Goal: Transaction & Acquisition: Book appointment/travel/reservation

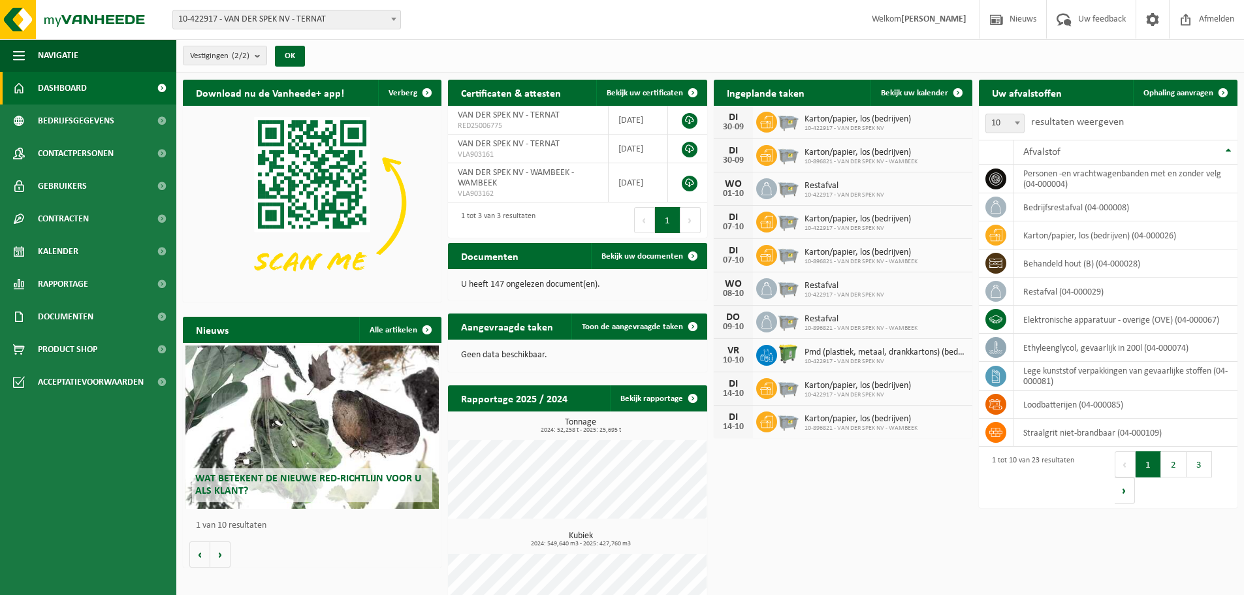
click at [360, 23] on span "10-422917 - VAN DER SPEK NV - TERNAT" at bounding box center [286, 19] width 227 height 18
click at [574, 18] on div "Vestiging: 10-422917 - VAN DER SPEK NV - TERNAT 10-896821 - VAN DER SPEK NV - W…" at bounding box center [622, 20] width 1244 height 40
click at [1212, 88] on span at bounding box center [1223, 93] width 26 height 26
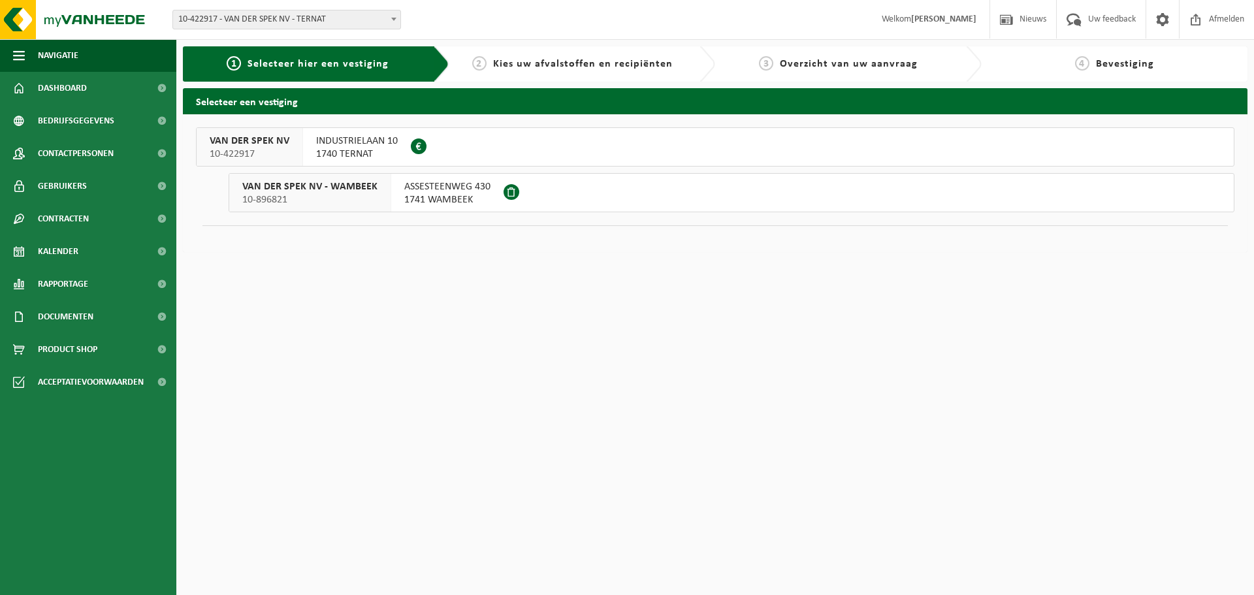
click at [333, 142] on span "INDUSTRIELAAN 10" at bounding box center [357, 141] width 82 height 13
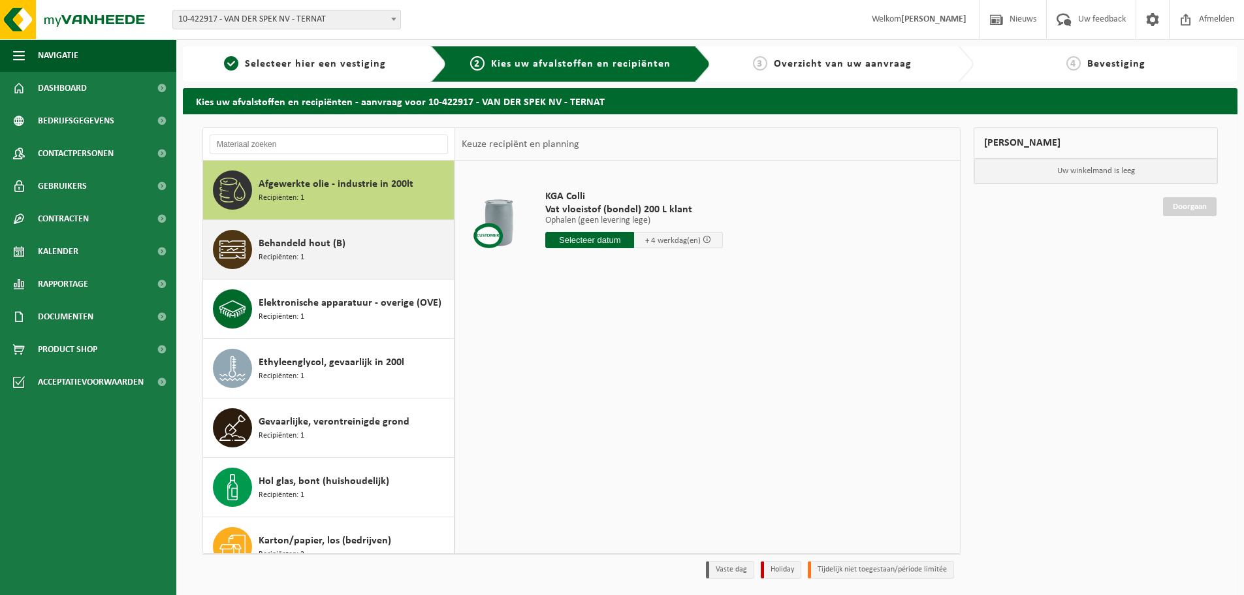
click at [342, 244] on span "Behandeld hout (B)" at bounding box center [302, 244] width 87 height 16
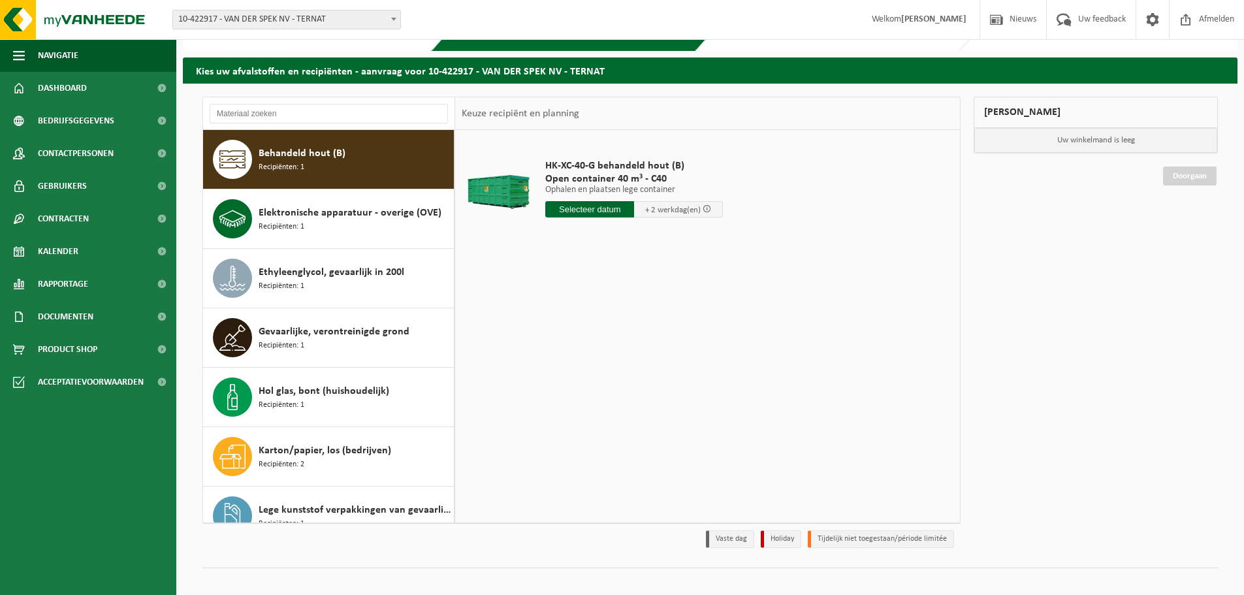
scroll to position [43, 0]
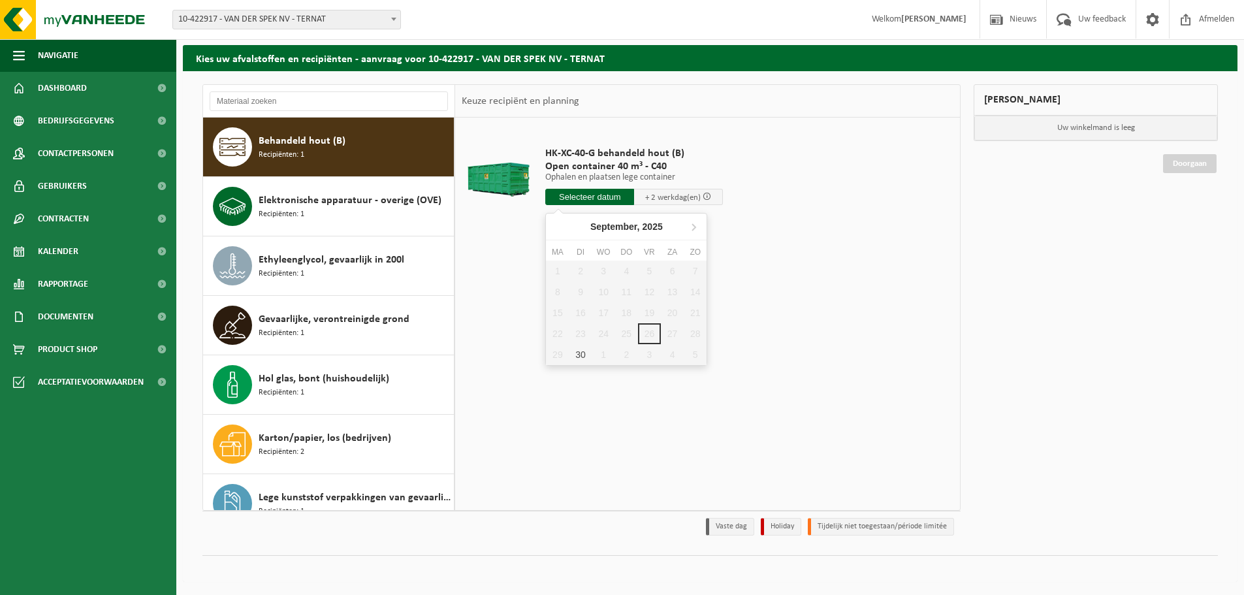
click at [605, 198] on input "text" at bounding box center [589, 197] width 89 height 16
click at [581, 350] on div "30" at bounding box center [580, 354] width 23 height 21
type input "Van 2025-09-30"
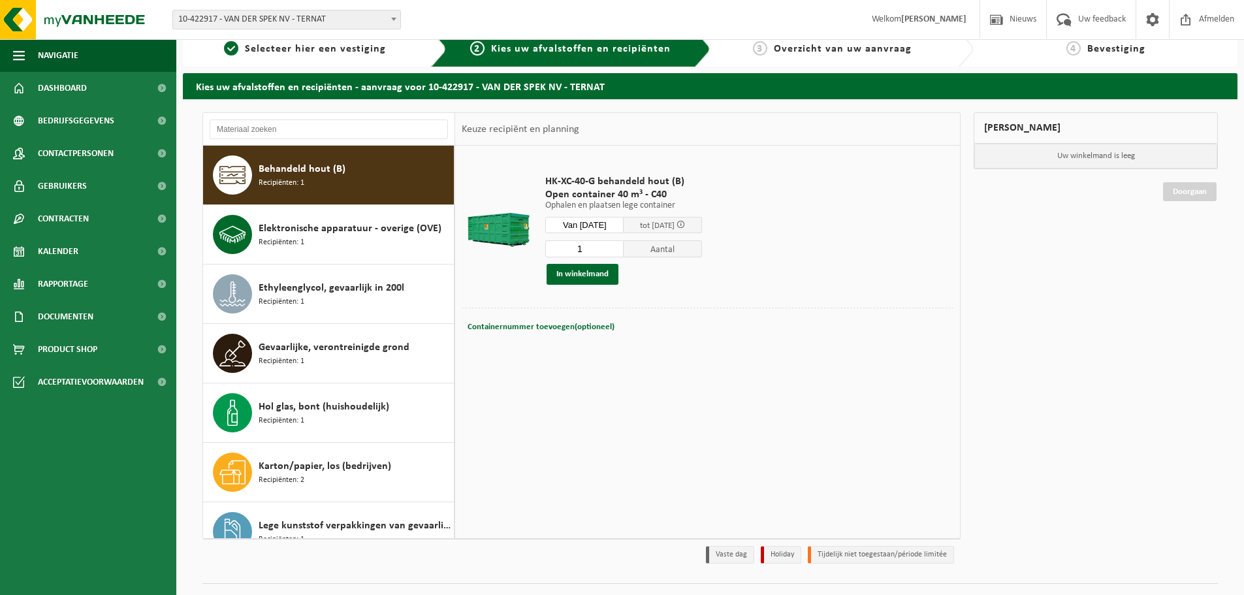
scroll to position [0, 0]
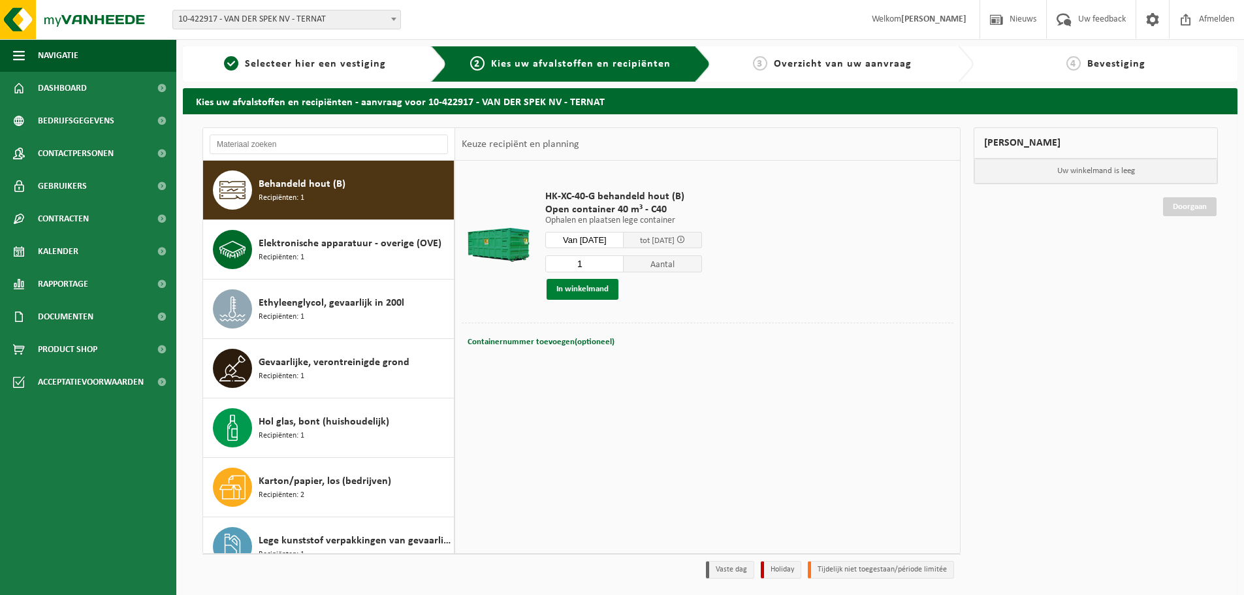
click at [578, 289] on button "In winkelmand" at bounding box center [583, 289] width 72 height 21
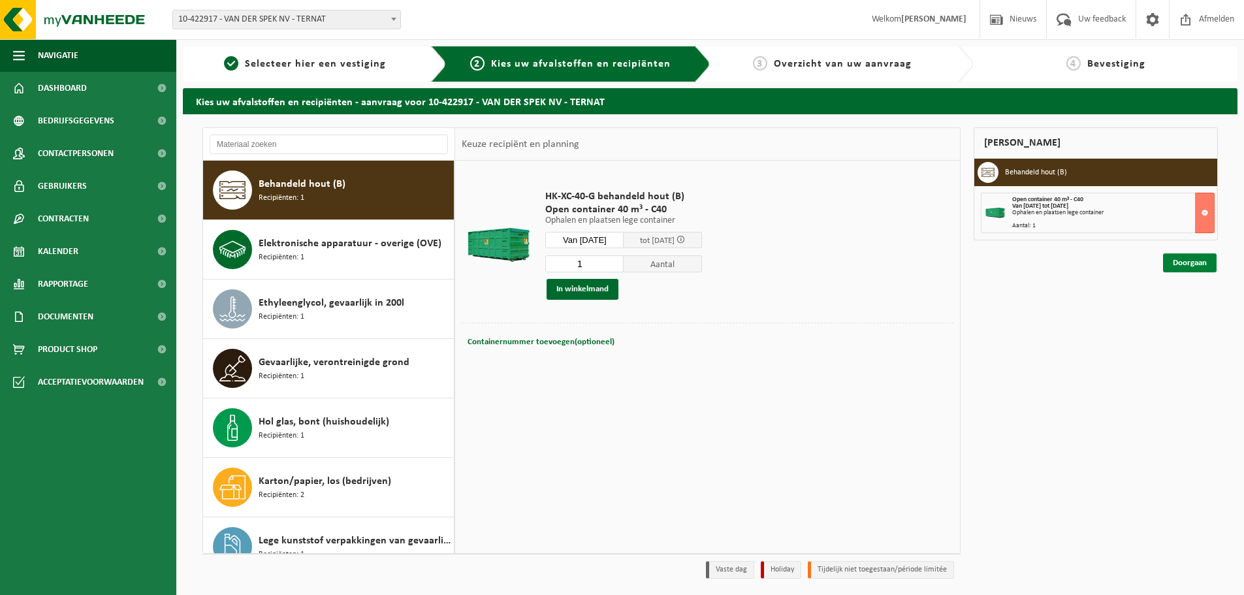
click at [1177, 261] on link "Doorgaan" at bounding box center [1190, 262] width 54 height 19
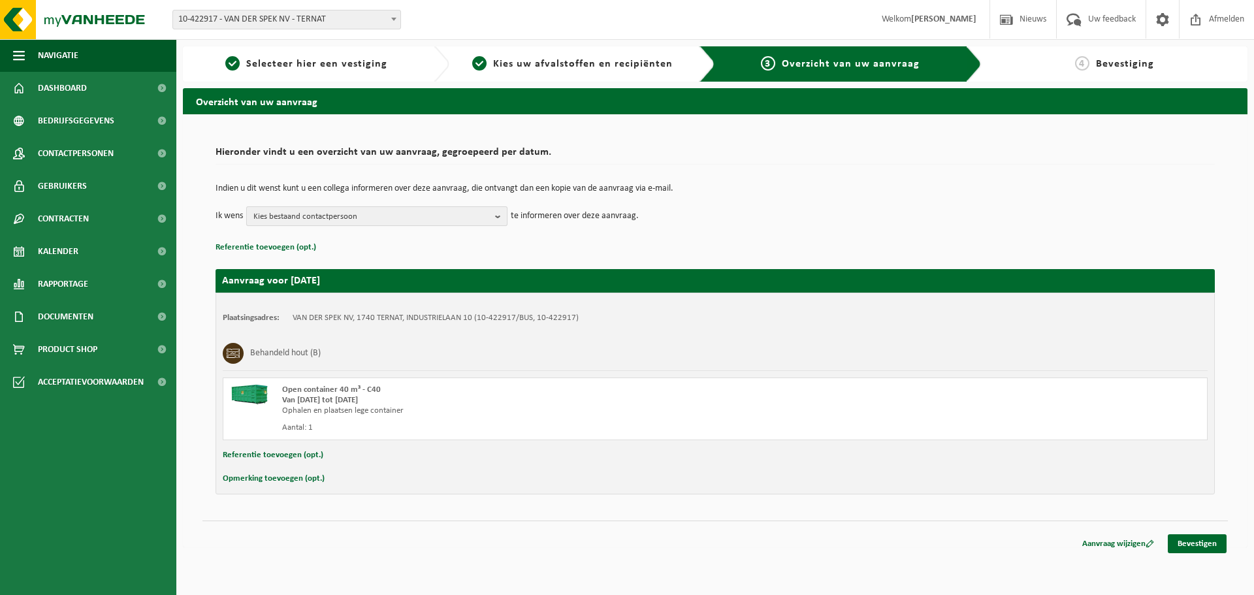
click at [370, 218] on span "Kies bestaand contactpersoon" at bounding box center [371, 217] width 236 height 20
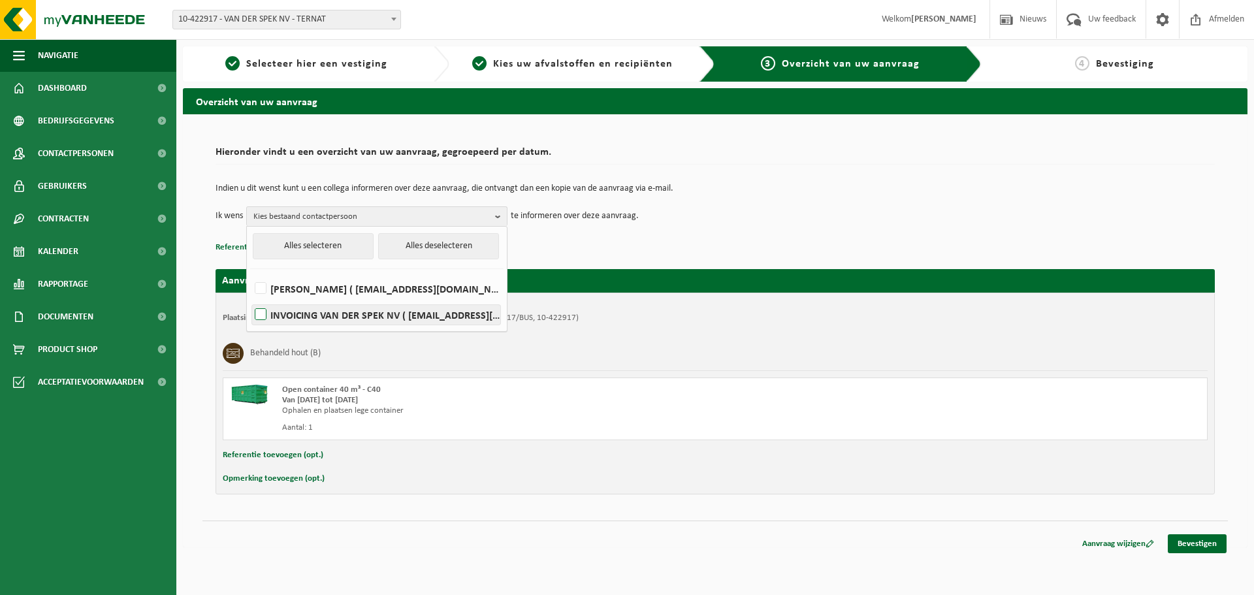
drag, startPoint x: 378, startPoint y: 315, endPoint x: 371, endPoint y: 313, distance: 7.4
click at [379, 315] on label "INVOICING VAN DER SPEK NV ( factuur@vanderspek.be )" at bounding box center [376, 315] width 248 height 20
click at [250, 299] on input "INVOICING VAN DER SPEK NV ( factuur@vanderspek.be )" at bounding box center [250, 298] width 1 height 1
checkbox input "true"
click at [805, 210] on td "Ik wens INVOICING VAN DER SPEK NV Alles selecteren Alles deselecteren Zoé Cambi…" at bounding box center [715, 216] width 999 height 20
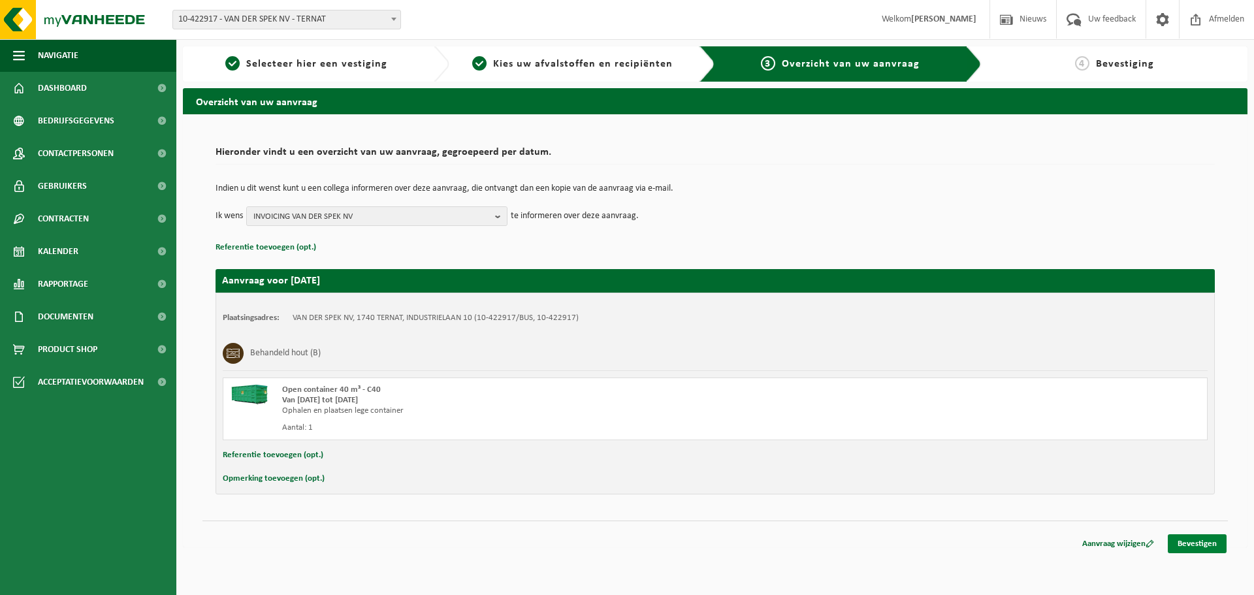
click at [1199, 546] on link "Bevestigen" at bounding box center [1197, 543] width 59 height 19
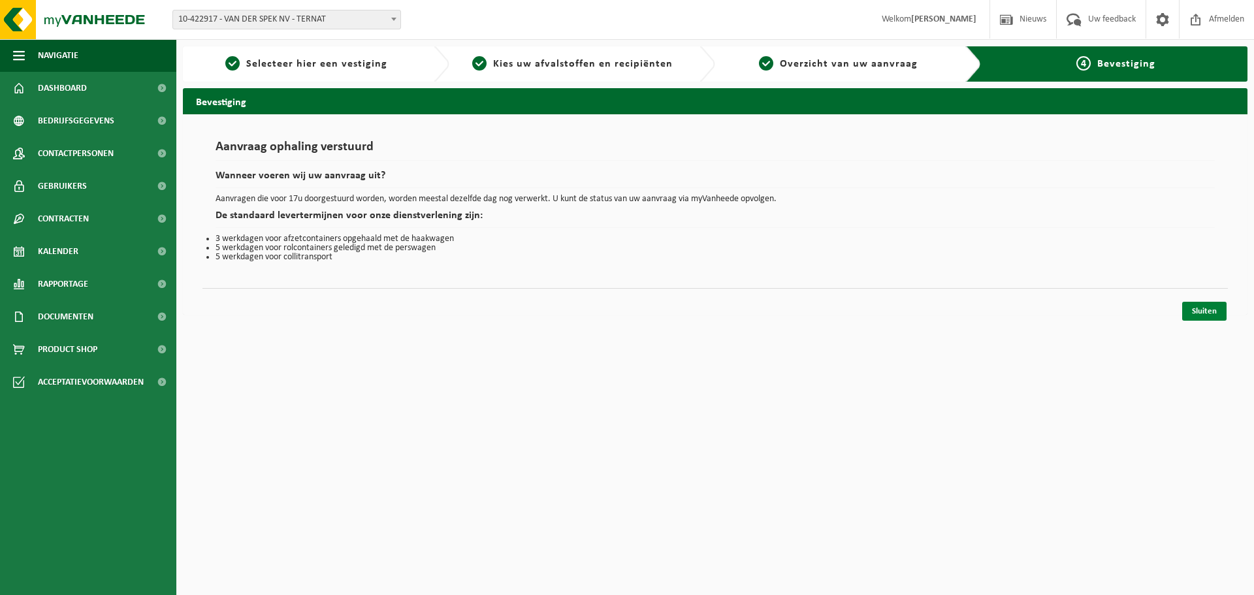
click at [1198, 309] on link "Sluiten" at bounding box center [1204, 311] width 44 height 19
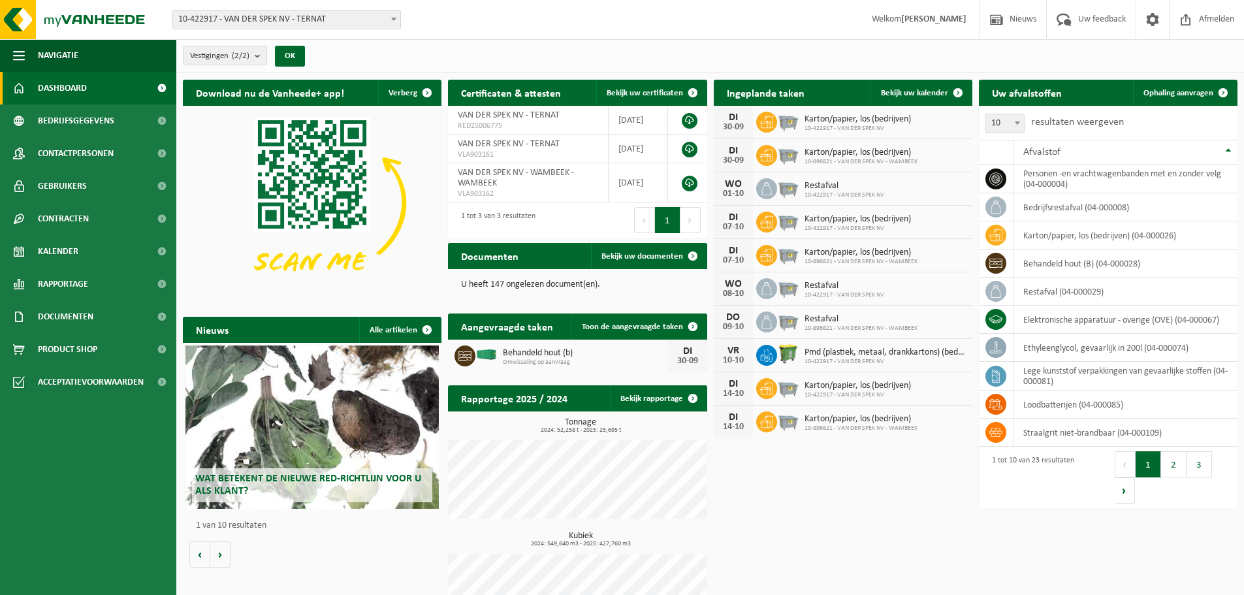
click at [736, 118] on div "DI" at bounding box center [734, 117] width 26 height 10
click at [768, 118] on icon at bounding box center [766, 122] width 13 height 13
click at [921, 93] on span "Bekijk uw kalender" at bounding box center [914, 93] width 67 height 8
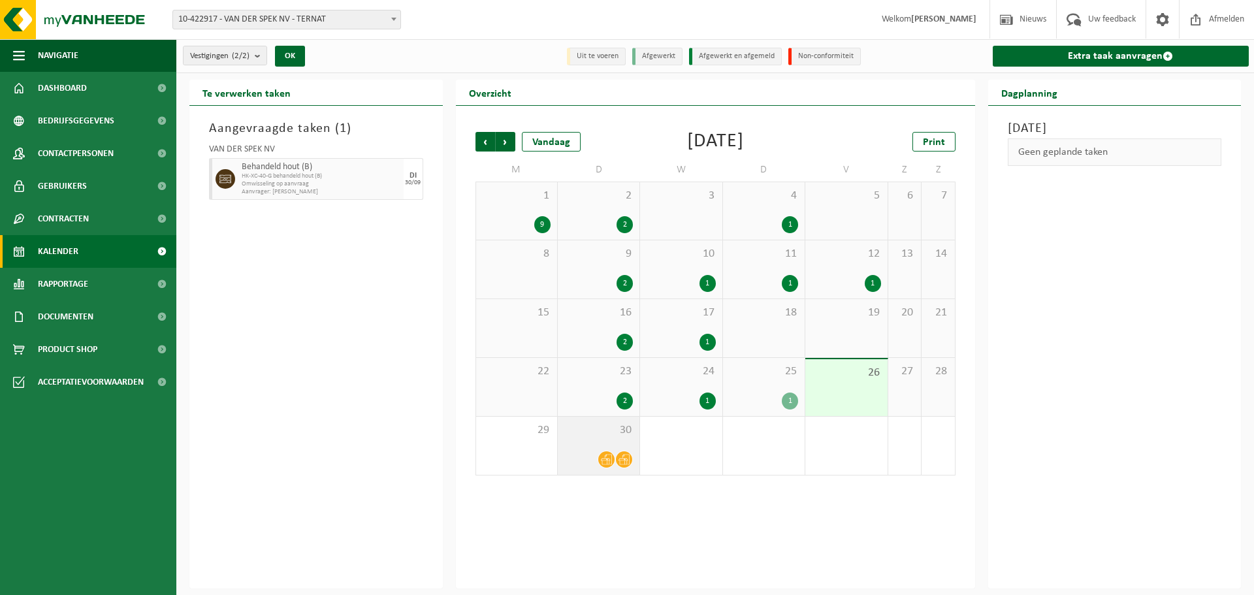
click at [579, 444] on div "30" at bounding box center [599, 446] width 82 height 58
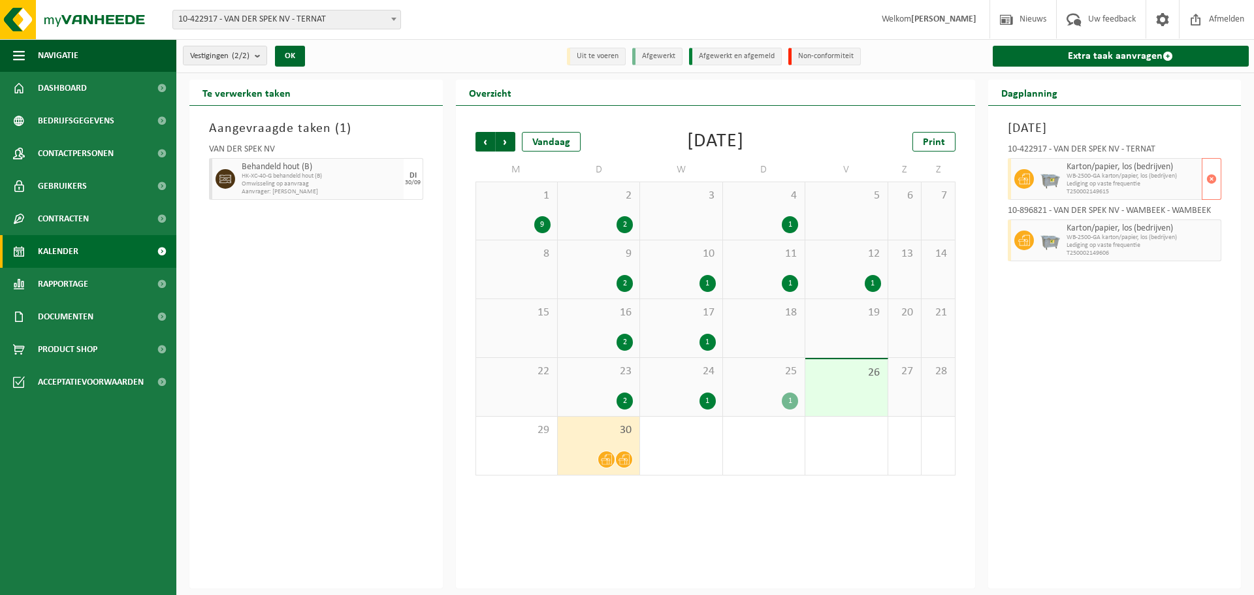
click at [1097, 180] on span "Lediging op vaste frequentie" at bounding box center [1133, 184] width 133 height 8
click at [298, 181] on span "Omwisseling op aanvraag" at bounding box center [321, 184] width 159 height 8
click at [412, 172] on div "DI" at bounding box center [413, 176] width 7 height 8
drag, startPoint x: 346, startPoint y: 194, endPoint x: 222, endPoint y: 164, distance: 127.7
click at [222, 164] on div "Behandeld hout (B) HK-XC-40-G behandeld hout (B) Omwisseling op aanvraag Aanvra…" at bounding box center [316, 179] width 214 height 42
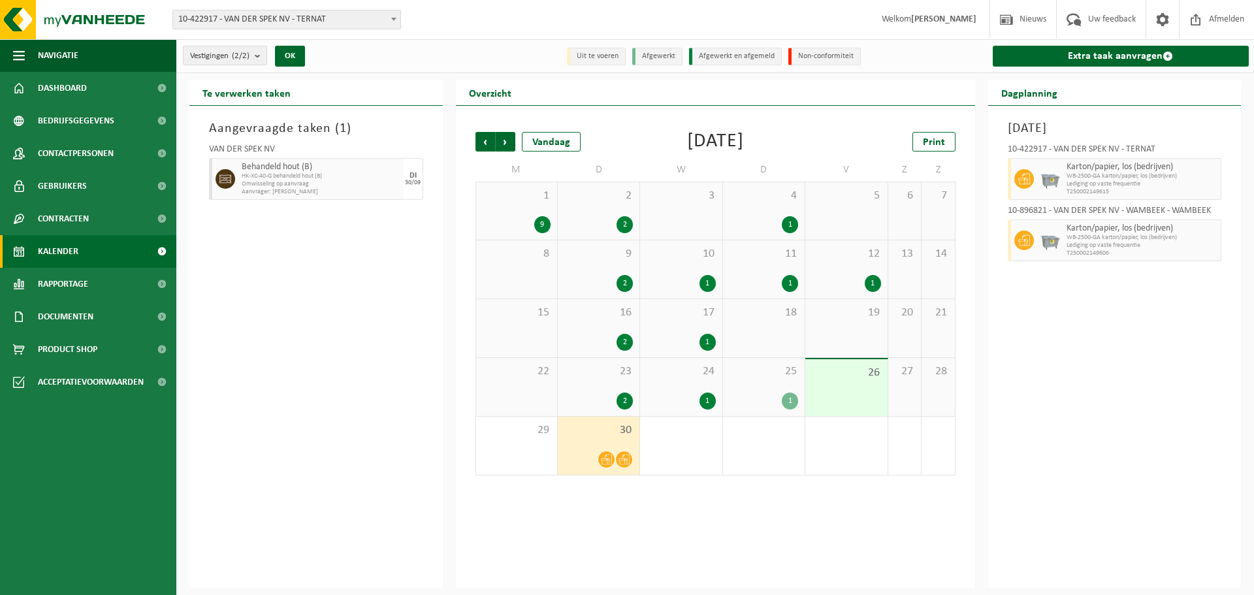
copy div "Behandeld hout (B) HK-XC-40-G behandeld hout (B) Omwisseling op aanvraag Aanvra…"
